Goal: Navigation & Orientation: Understand site structure

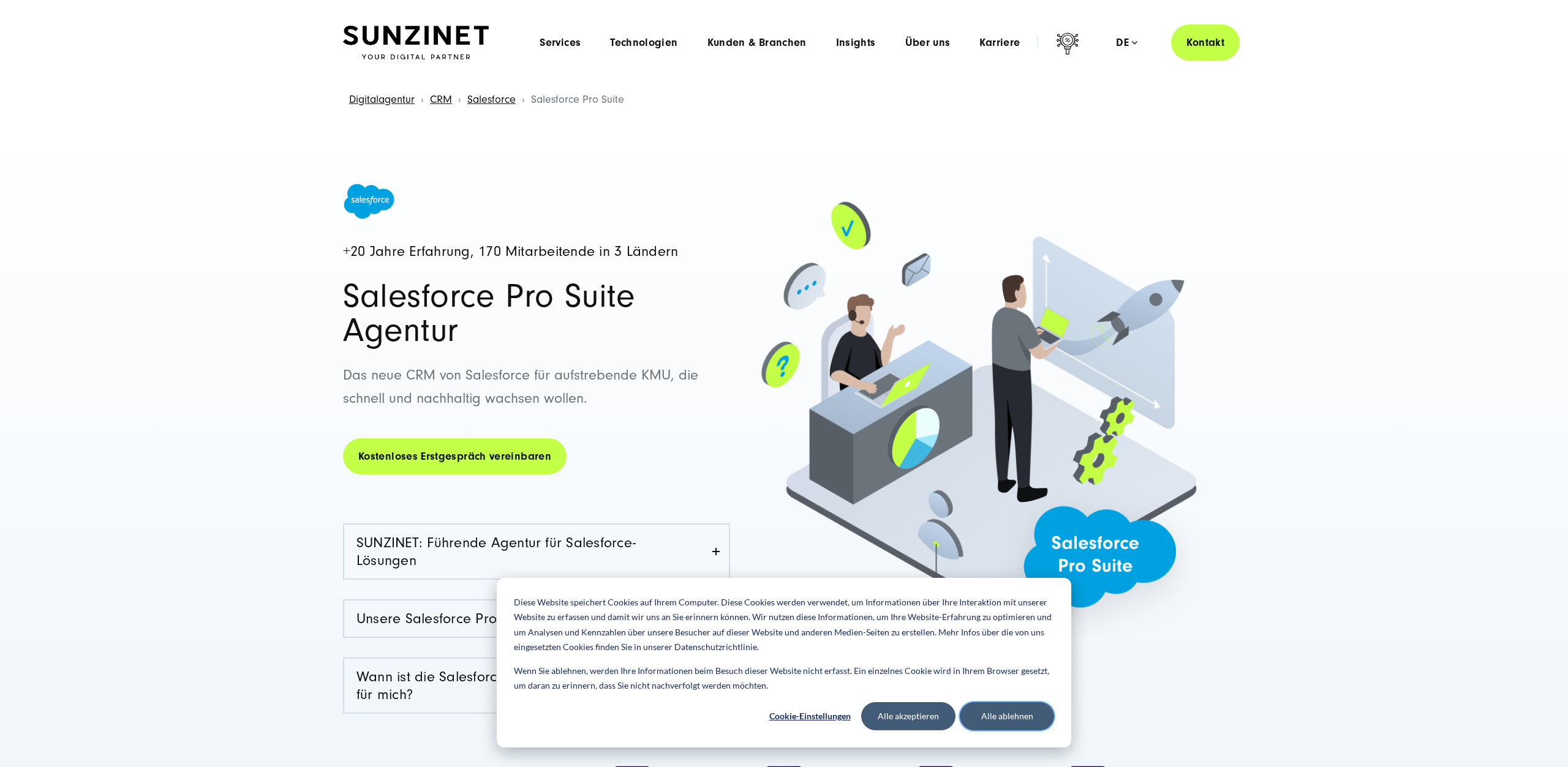
click at [1002, 714] on button "Alle ablehnen" at bounding box center [1006, 716] width 95 height 28
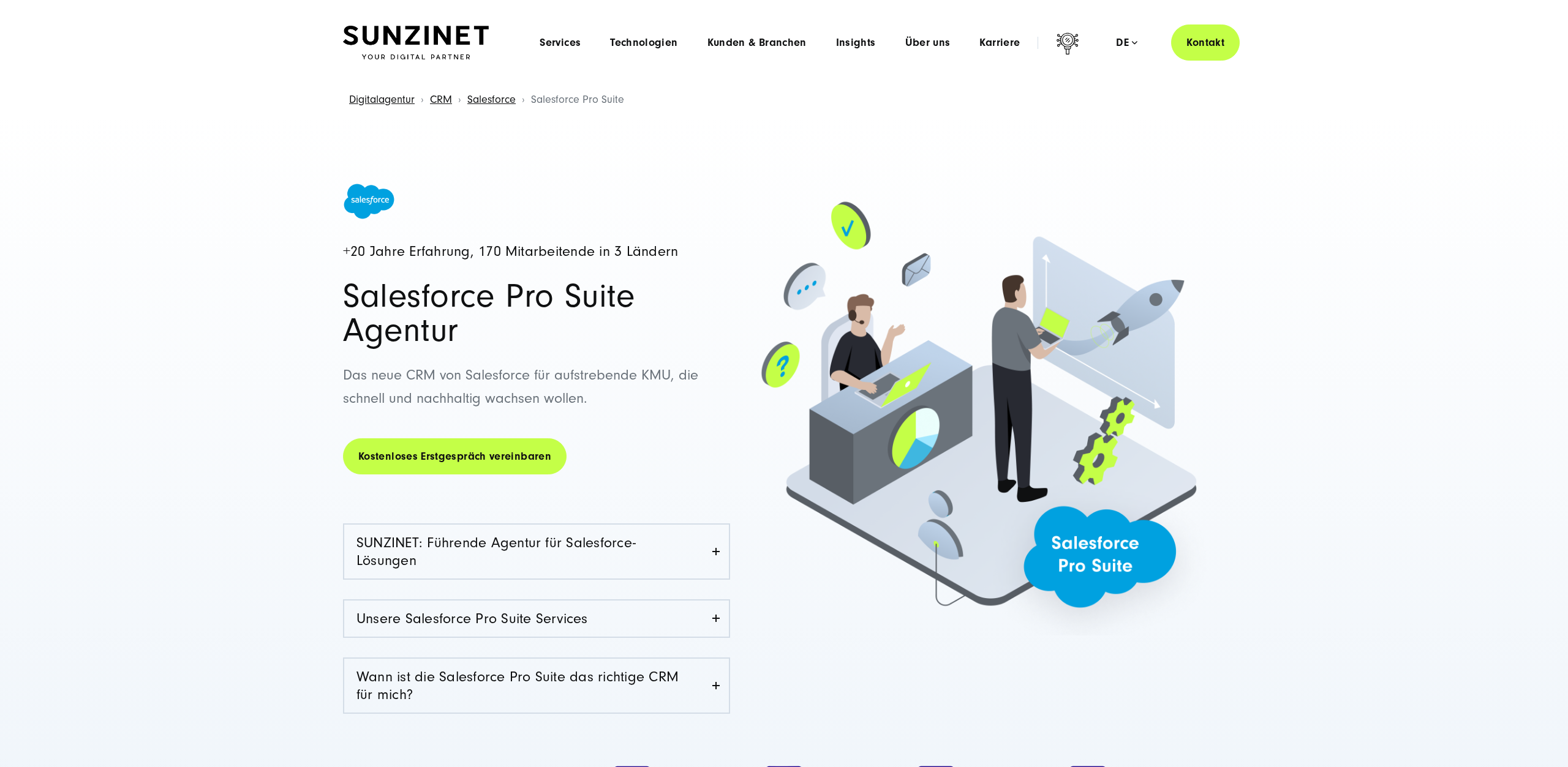
click at [406, 34] on img at bounding box center [416, 43] width 146 height 34
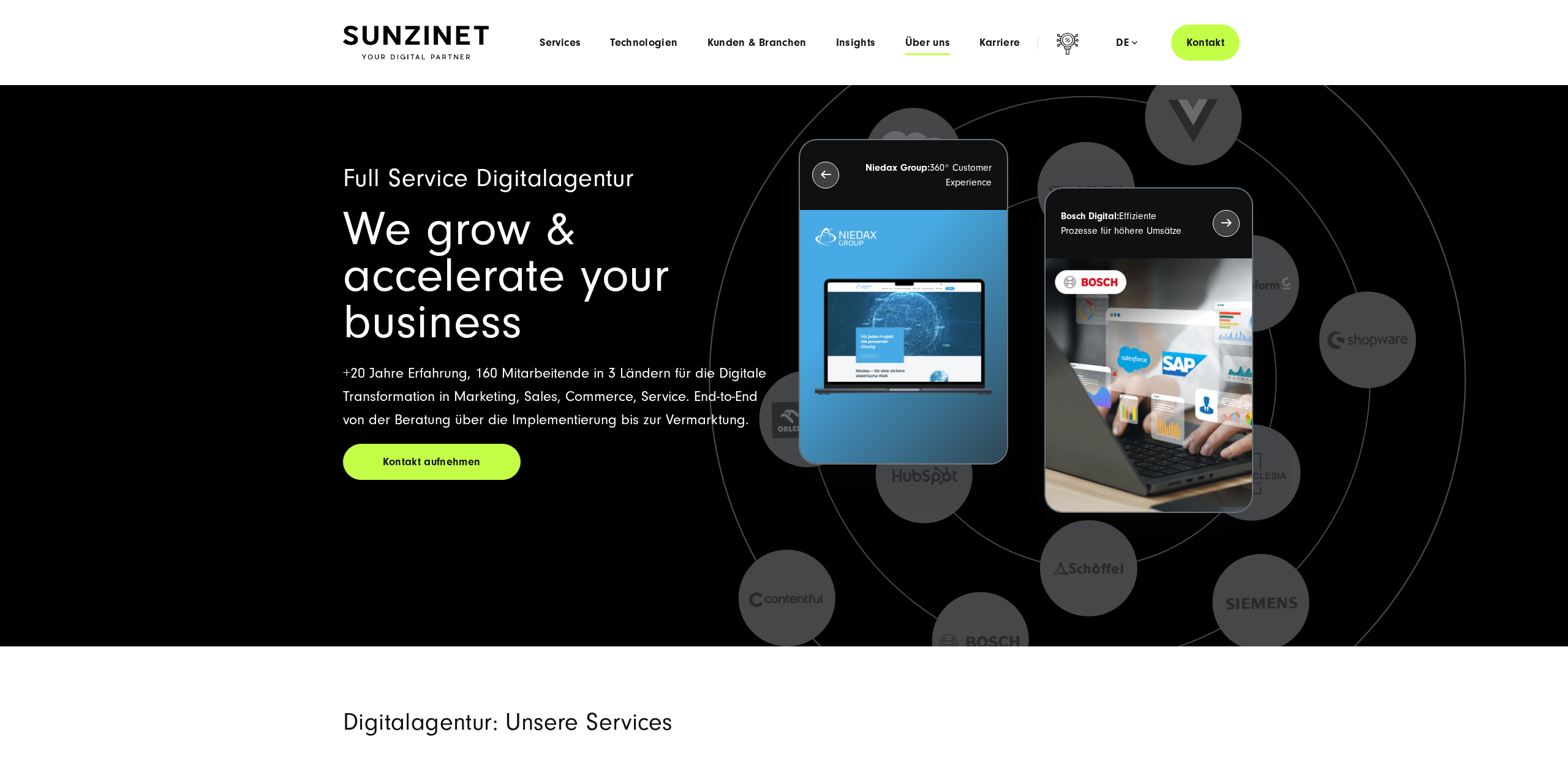
click at [929, 43] on span "Über uns" at bounding box center [928, 43] width 45 height 12
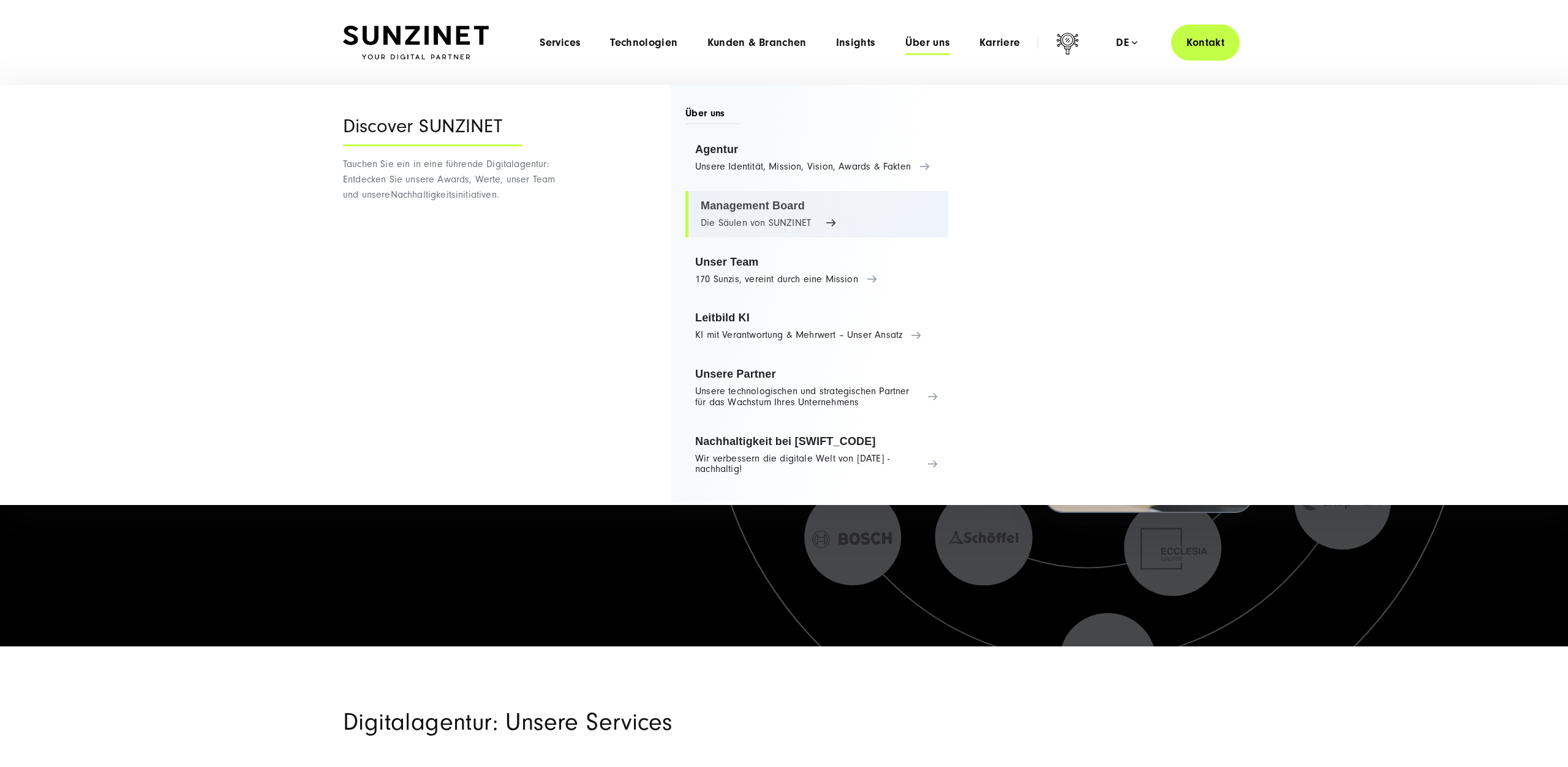
click at [724, 210] on link "Management Board Die Säulen von SUNZINET" at bounding box center [816, 214] width 263 height 46
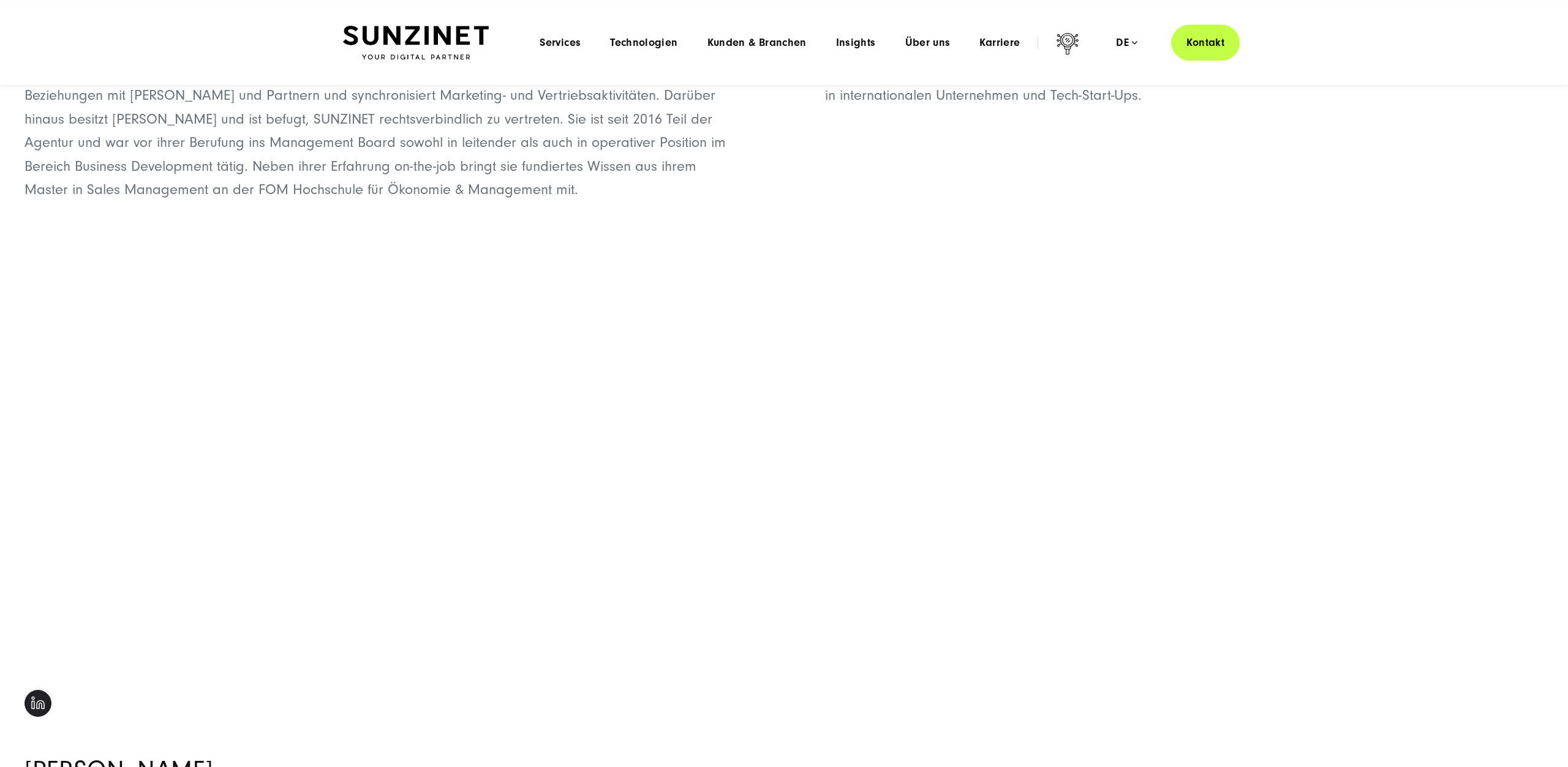
scroll to position [2248, 0]
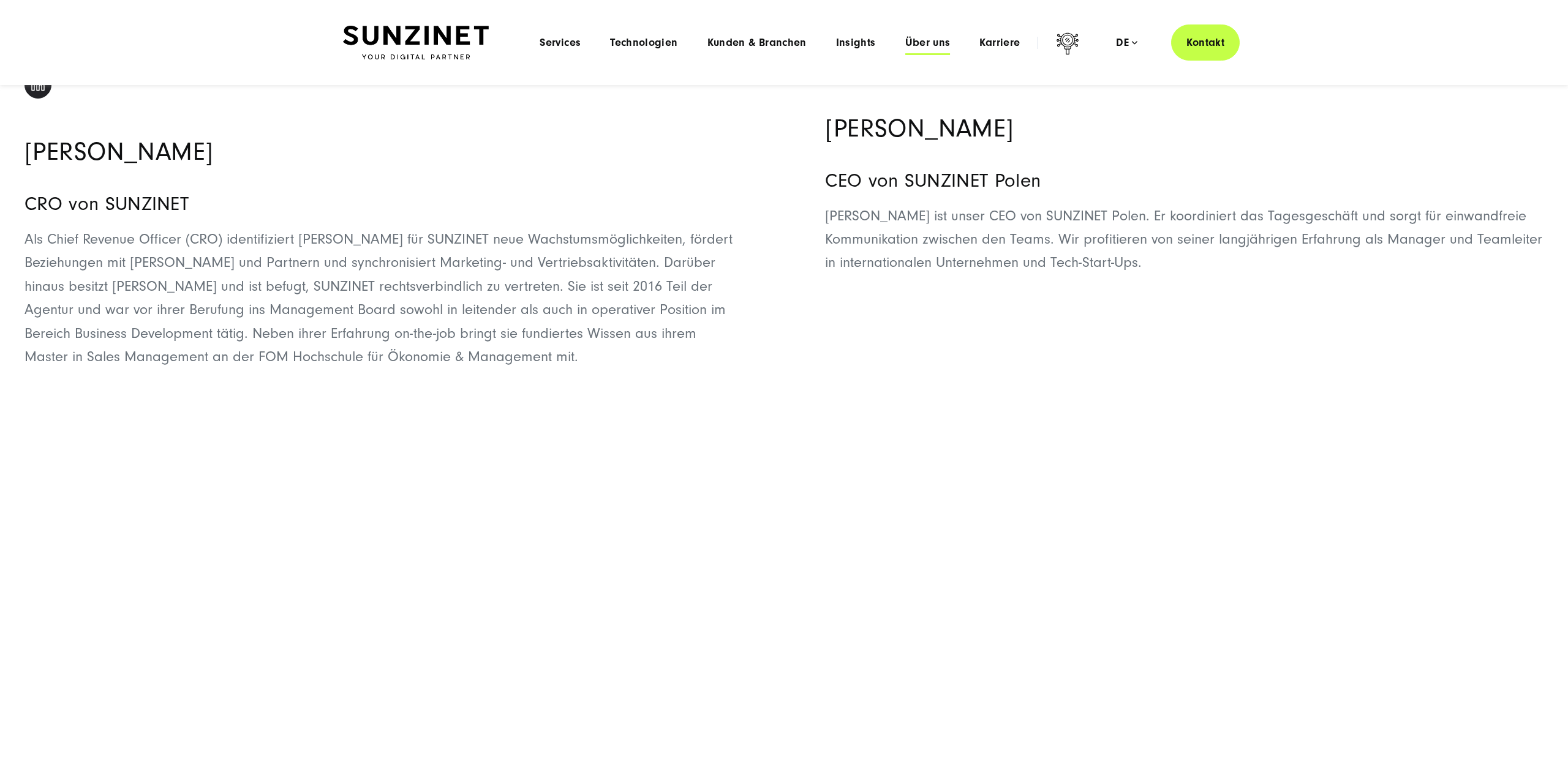
click at [939, 46] on span "Über uns" at bounding box center [928, 43] width 45 height 12
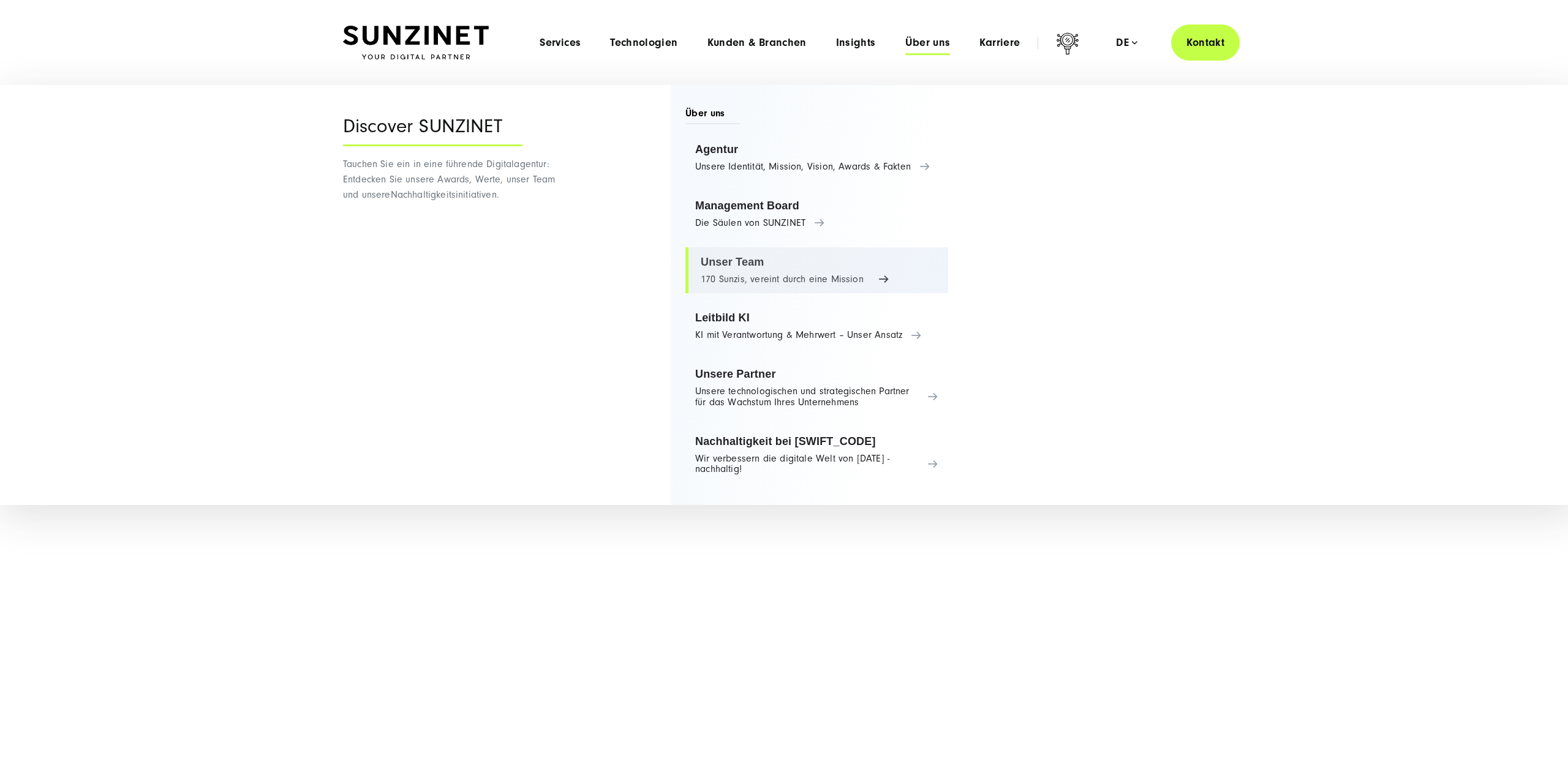
click at [739, 262] on link "Unser Team 170 Sunzis, vereint durch eine Mission" at bounding box center [816, 270] width 263 height 46
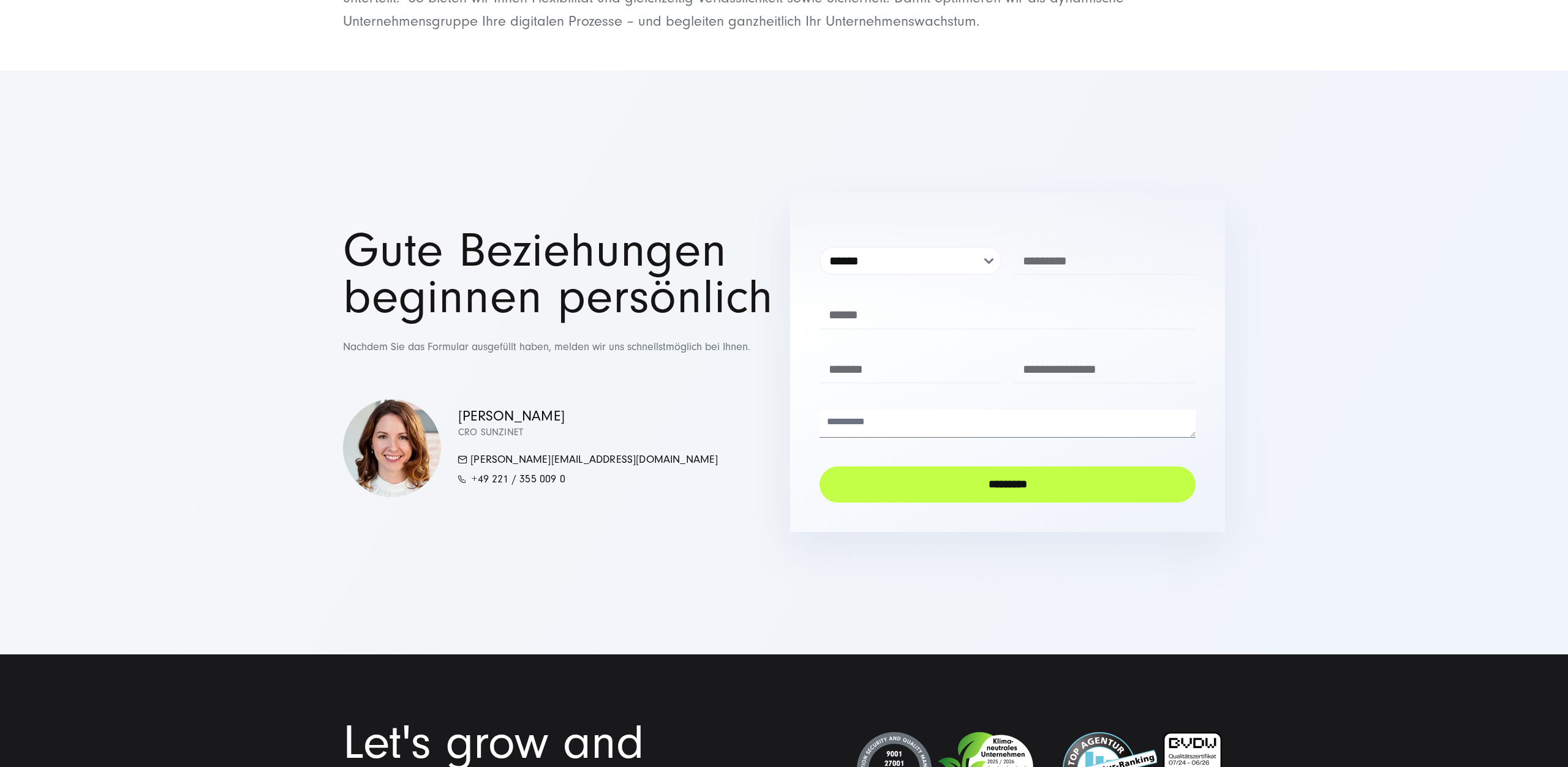
scroll to position [14613, 0]
